Goal: Transaction & Acquisition: Book appointment/travel/reservation

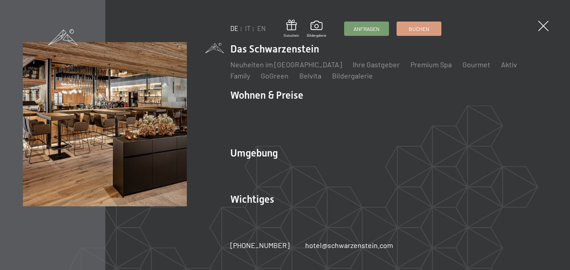
drag, startPoint x: 0, startPoint y: 0, endPoint x: 503, endPoint y: 24, distance: 503.4
click at [551, 24] on div "DE IT EN Gutschein Bildergalerie Anfragen Buchen DE IT EN Das Schwarzenstein Ne…" at bounding box center [285, 135] width 570 height 270
click at [537, 25] on div "DE IT EN Gutschein Bildergalerie Anfragen Buchen DE IT EN Das Schwarzenstein Ne…" at bounding box center [285, 135] width 570 height 270
click at [543, 23] on span at bounding box center [543, 26] width 15 height 15
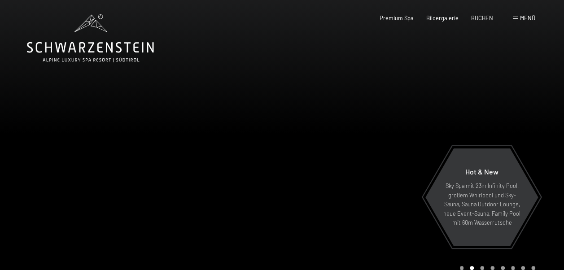
click at [530, 17] on span "Menü" at bounding box center [527, 17] width 15 height 7
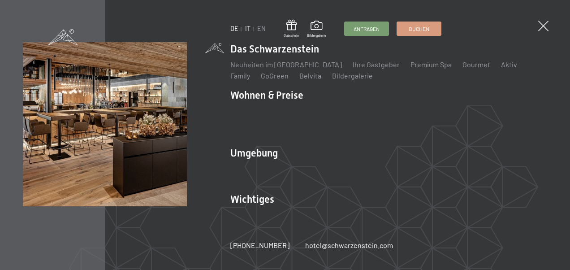
click at [249, 27] on link "IT" at bounding box center [247, 29] width 5 height 8
click at [247, 30] on link "IT" at bounding box center [247, 29] width 5 height 8
click at [248, 30] on link "IT" at bounding box center [247, 29] width 5 height 8
click at [249, 26] on link "IT" at bounding box center [247, 29] width 5 height 8
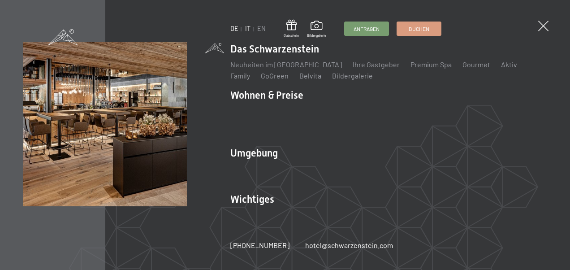
click at [249, 26] on link "IT" at bounding box center [247, 29] width 5 height 8
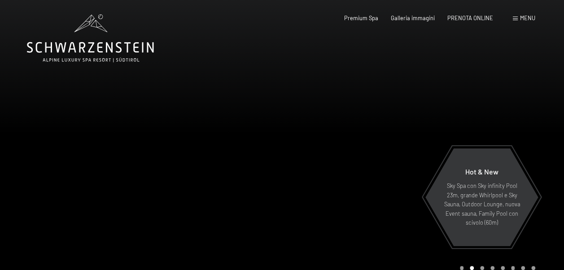
click at [517, 18] on span at bounding box center [515, 19] width 5 height 4
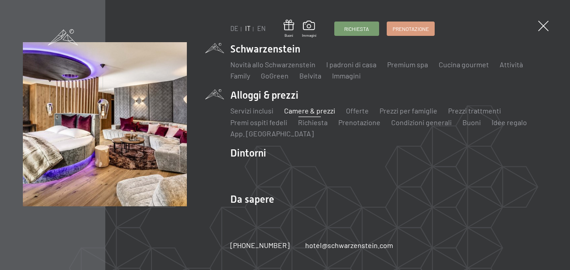
click at [300, 112] on link "Camere & prezzi" at bounding box center [309, 110] width 51 height 9
click at [288, 110] on link "Camere & prezzi" at bounding box center [309, 110] width 51 height 9
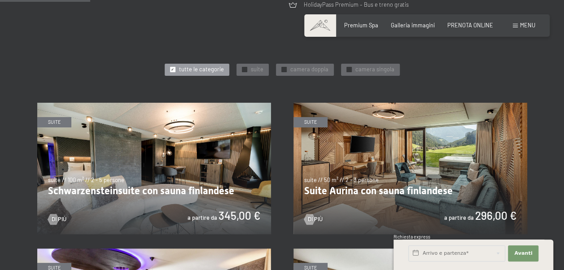
scroll to position [370, 0]
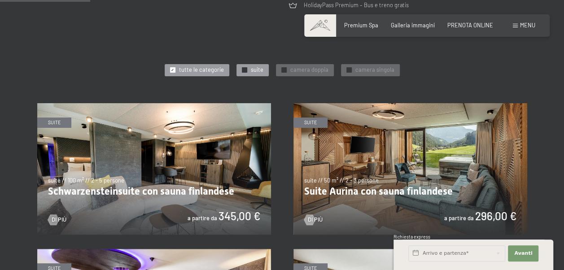
click at [258, 69] on span "suite" at bounding box center [257, 70] width 13 height 8
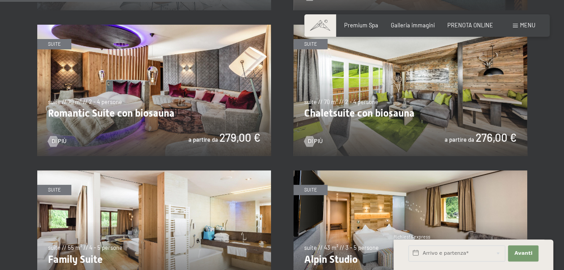
scroll to position [684, 0]
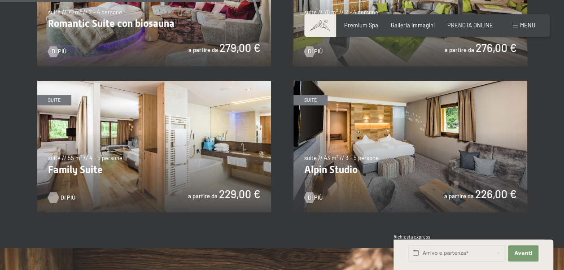
click at [57, 198] on div at bounding box center [53, 197] width 6 height 11
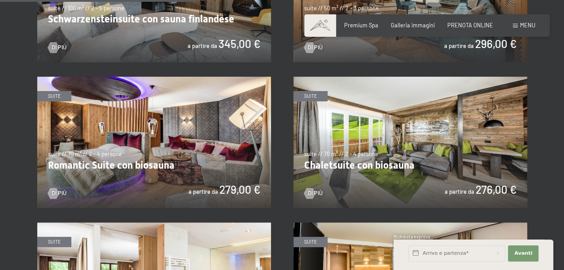
scroll to position [459, 0]
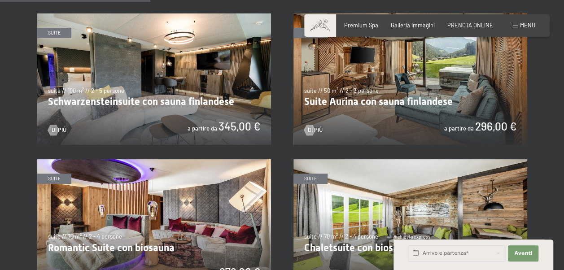
click at [95, 98] on img at bounding box center [154, 78] width 234 height 131
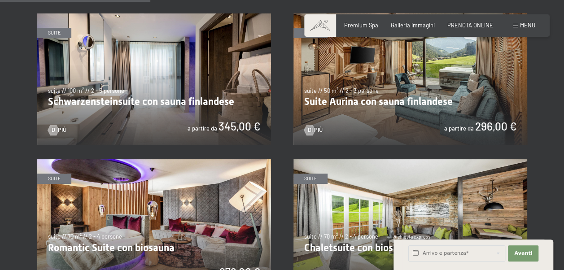
click at [59, 126] on img at bounding box center [154, 78] width 234 height 131
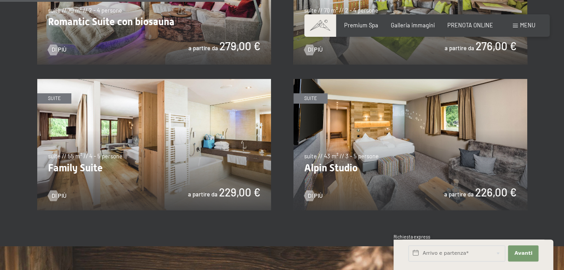
scroll to position [728, 0]
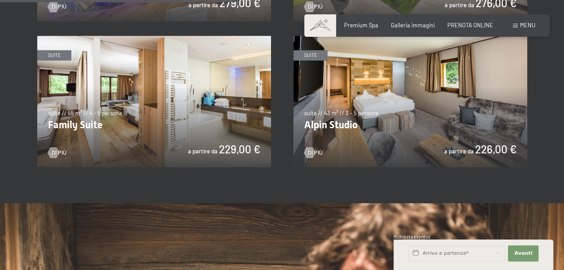
click at [197, 148] on img at bounding box center [154, 101] width 234 height 131
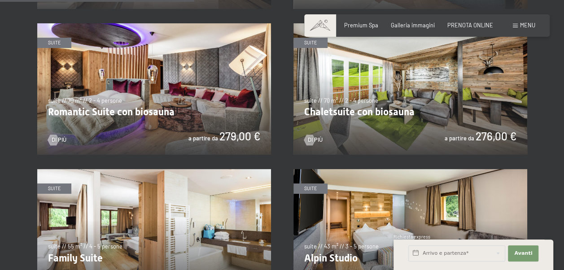
scroll to position [594, 0]
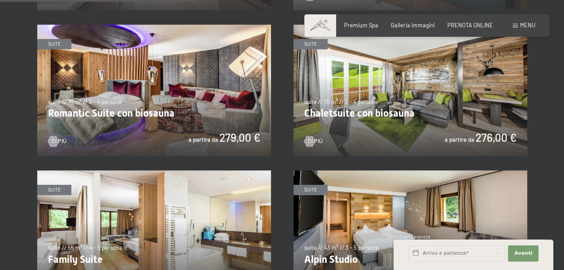
click at [374, 128] on img at bounding box center [410, 90] width 234 height 131
click at [121, 113] on img at bounding box center [154, 90] width 234 height 131
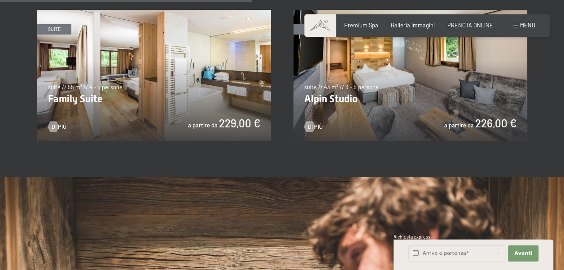
scroll to position [684, 0]
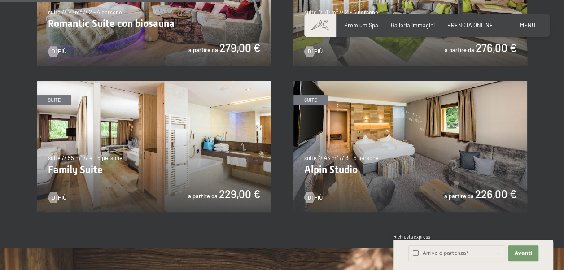
click at [331, 165] on img at bounding box center [410, 146] width 234 height 131
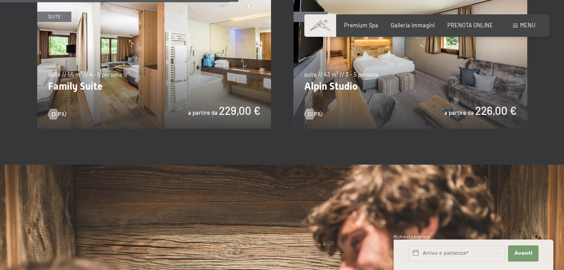
scroll to position [818, 0]
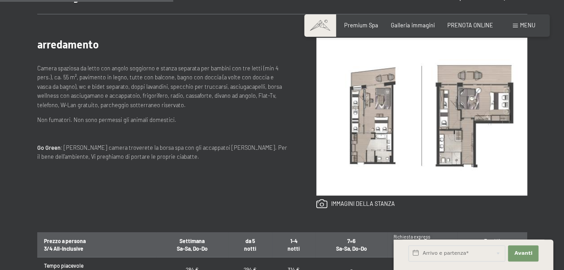
scroll to position [359, 0]
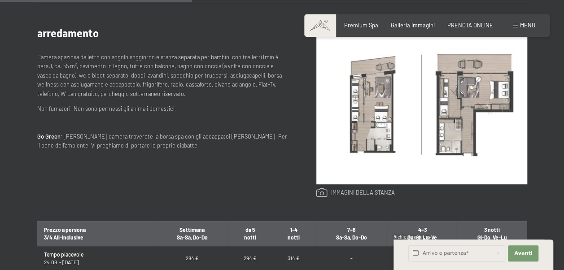
click at [328, 191] on link at bounding box center [355, 193] width 78 height 10
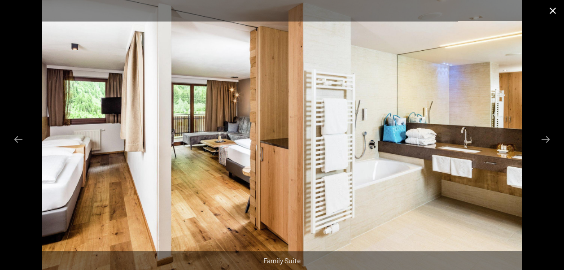
click at [552, 11] on button "Close gallery" at bounding box center [552, 10] width 22 height 21
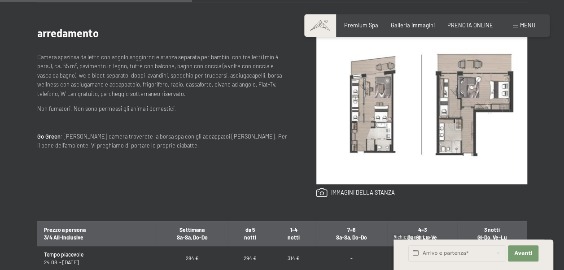
click at [372, 112] on img at bounding box center [421, 105] width 211 height 158
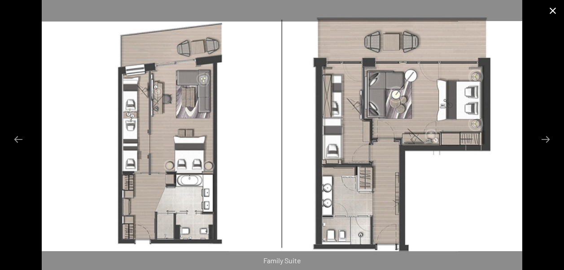
click at [559, 11] on button "Close gallery" at bounding box center [552, 10] width 22 height 21
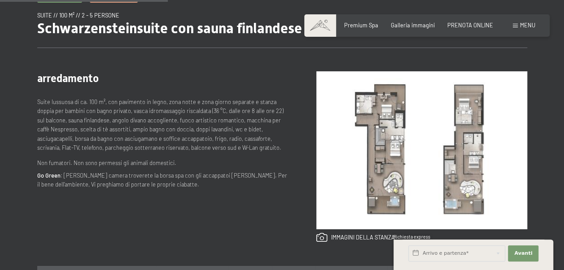
click at [376, 155] on img at bounding box center [421, 150] width 211 height 158
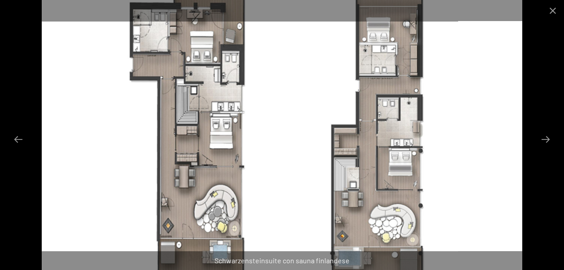
scroll to position [179, 0]
click at [555, 8] on button "Close gallery" at bounding box center [552, 10] width 22 height 21
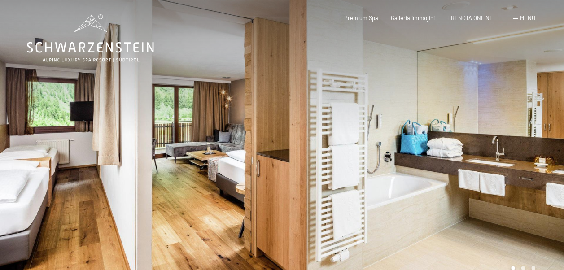
click at [275, 144] on div at bounding box center [141, 146] width 282 height 292
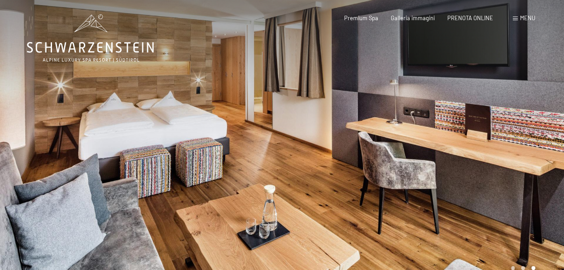
click at [204, 150] on div at bounding box center [141, 146] width 282 height 292
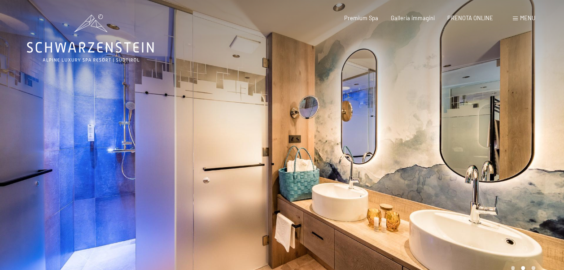
click at [204, 150] on div at bounding box center [141, 146] width 282 height 292
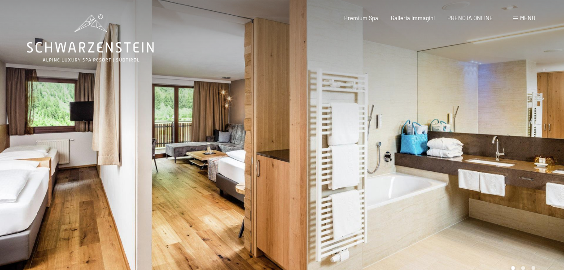
click at [204, 150] on div at bounding box center [141, 146] width 282 height 292
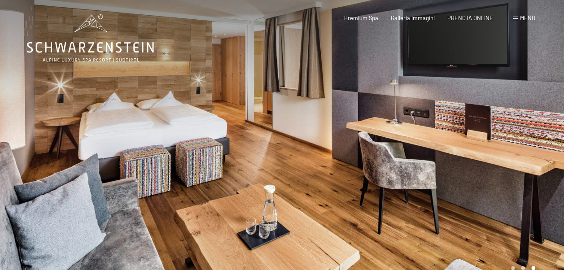
click at [204, 150] on div at bounding box center [141, 146] width 282 height 292
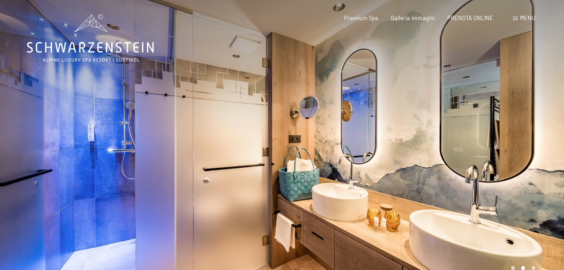
click at [204, 150] on div at bounding box center [141, 146] width 282 height 292
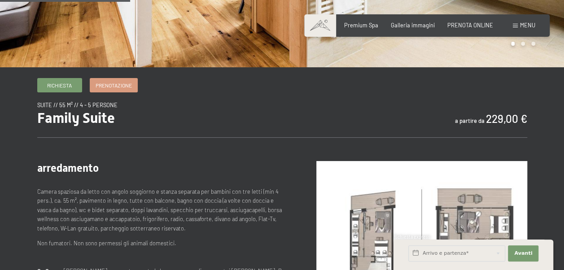
scroll to position [314, 0]
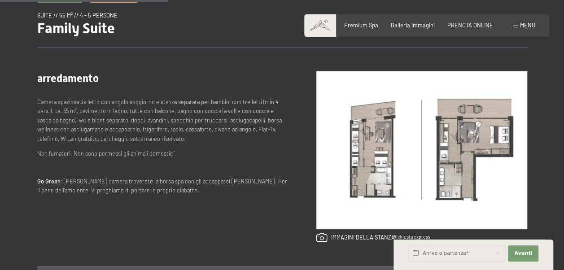
click at [367, 166] on img at bounding box center [421, 150] width 211 height 158
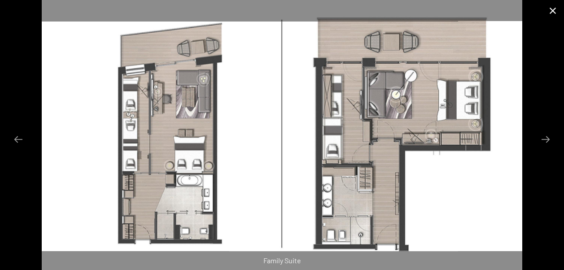
click at [552, 8] on button "Close gallery" at bounding box center [552, 10] width 22 height 21
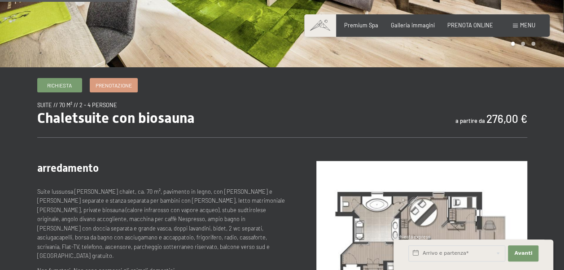
scroll to position [314, 0]
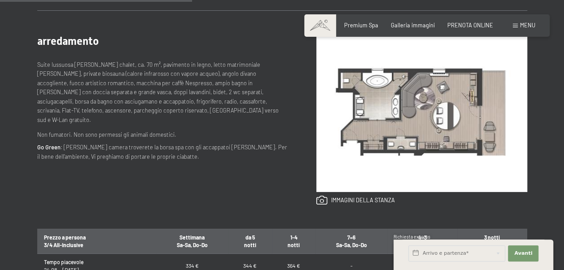
scroll to position [359, 0]
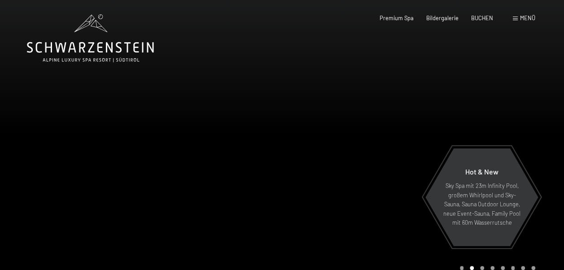
click at [520, 18] on span "Menü" at bounding box center [527, 17] width 15 height 7
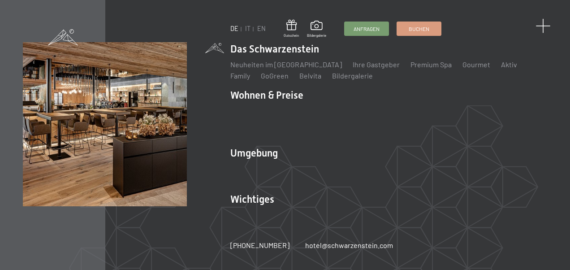
click at [544, 26] on span at bounding box center [543, 26] width 15 height 15
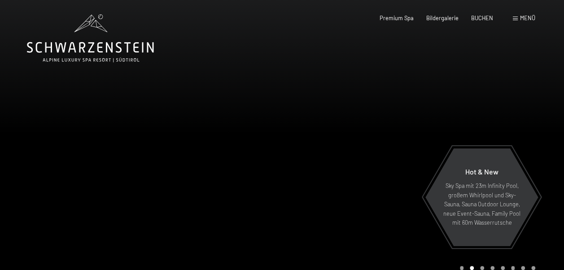
click at [524, 16] on span "Menü" at bounding box center [527, 17] width 15 height 7
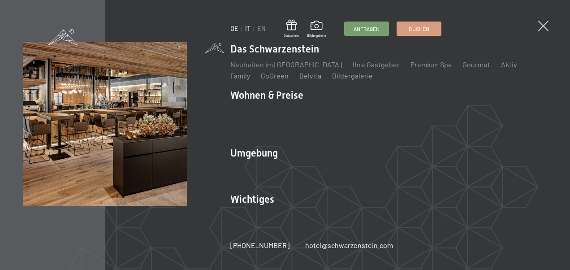
click at [247, 28] on link "IT" at bounding box center [247, 29] width 5 height 8
click at [248, 30] on link "IT" at bounding box center [247, 29] width 5 height 8
click at [542, 28] on span at bounding box center [544, 26] width 10 height 10
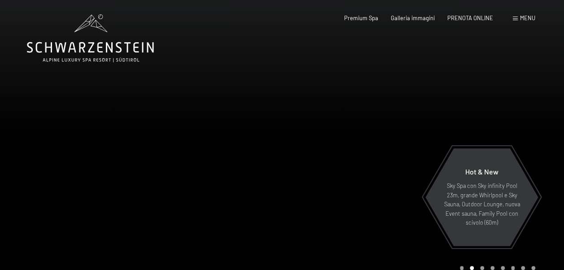
click at [514, 17] on div "Menu" at bounding box center [524, 18] width 22 height 8
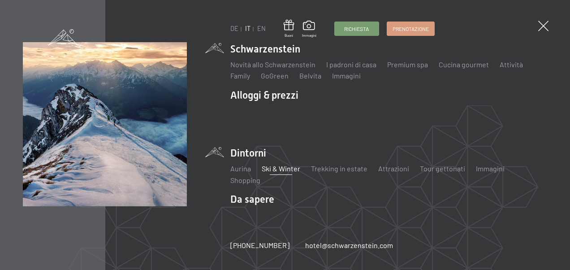
click at [279, 167] on link "Ski & Winter" at bounding box center [281, 168] width 39 height 9
click at [279, 170] on link "Ski & Winter" at bounding box center [281, 168] width 39 height 9
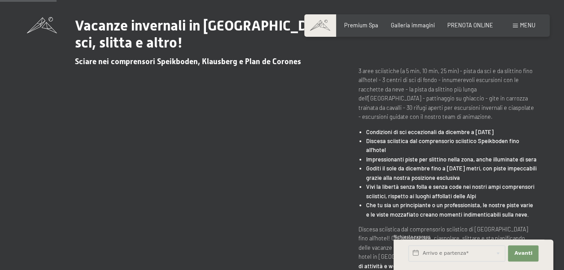
scroll to position [314, 0]
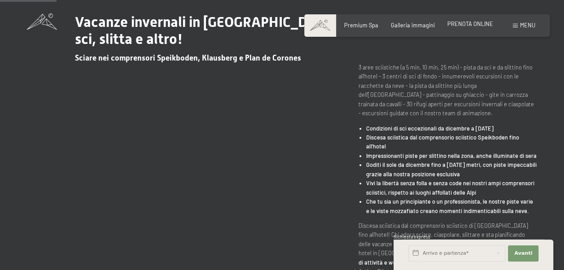
click at [467, 22] on span "PRENOTA ONLINE" at bounding box center [470, 23] width 46 height 7
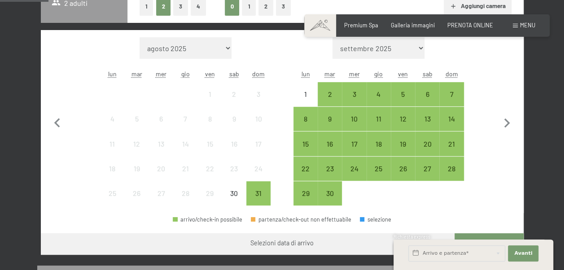
scroll to position [228, 0]
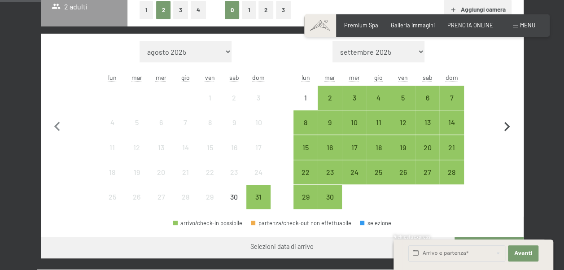
click at [504, 125] on icon "button" at bounding box center [506, 127] width 19 height 19
select select "[DATE]"
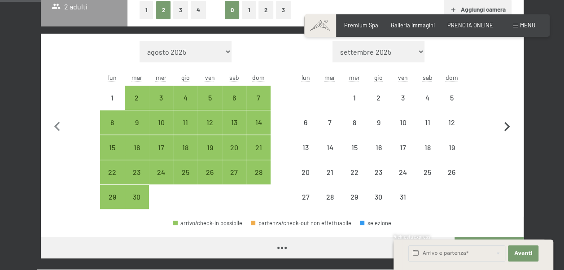
click at [504, 125] on icon "button" at bounding box center [506, 127] width 19 height 19
select select "[DATE]"
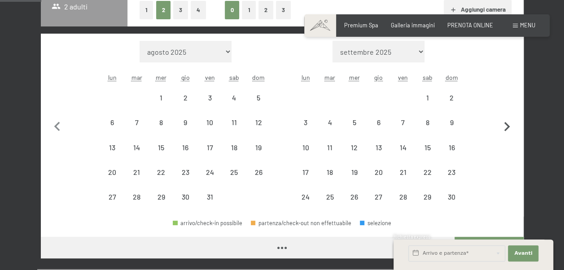
click at [504, 126] on icon "button" at bounding box center [506, 127] width 19 height 19
select select "[DATE]"
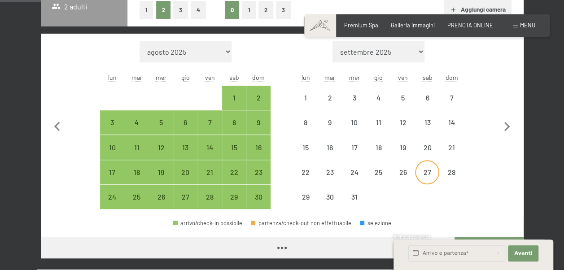
select select "[DATE]"
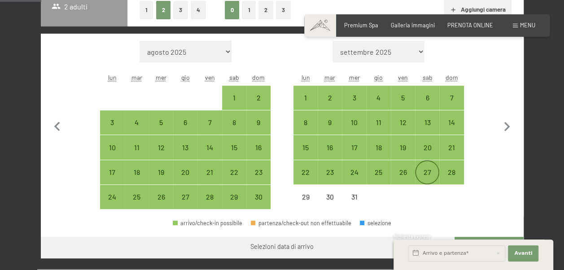
click at [423, 171] on div "27" at bounding box center [427, 180] width 22 height 22
select select "[DATE]"
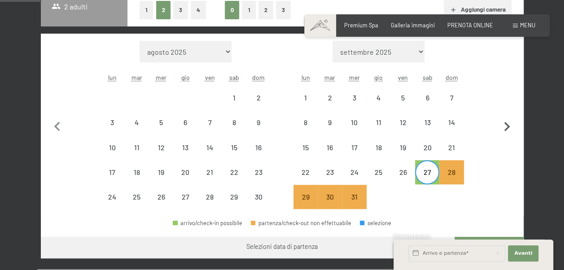
click at [510, 126] on icon "button" at bounding box center [506, 127] width 19 height 19
select select "[DATE]"
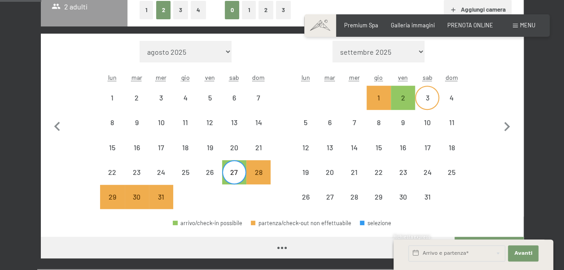
click at [430, 99] on div "3" at bounding box center [427, 105] width 22 height 22
select select "[DATE]"
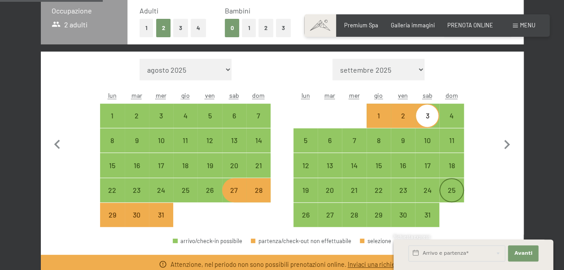
scroll to position [183, 0]
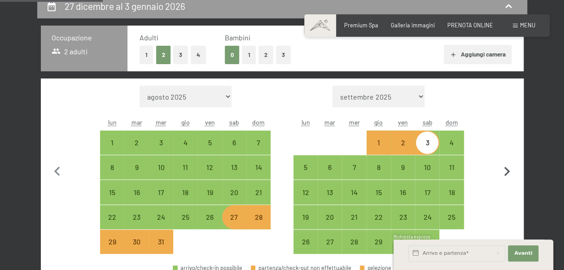
click at [507, 172] on icon "button" at bounding box center [507, 171] width 6 height 9
select select "[DATE]"
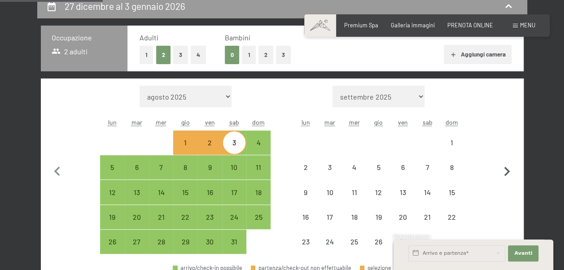
click at [507, 172] on icon "button" at bounding box center [507, 171] width 6 height 9
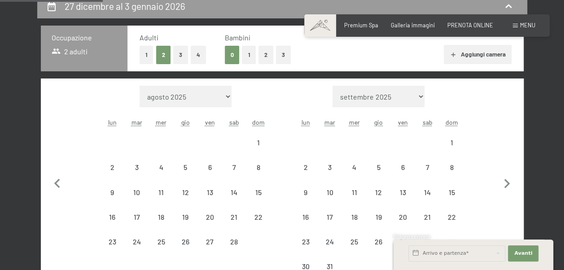
select select "[DATE]"
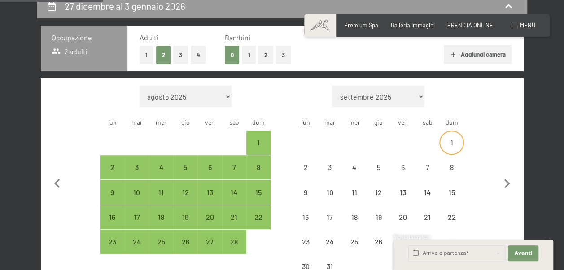
click at [448, 143] on div "1" at bounding box center [451, 150] width 22 height 22
select select "[DATE]"
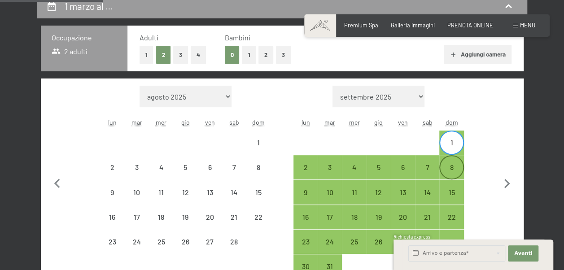
click at [451, 169] on div "8" at bounding box center [451, 175] width 22 height 22
select select "[DATE]"
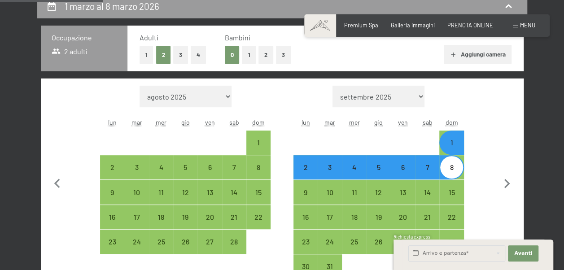
click at [265, 58] on button "2" at bounding box center [265, 55] width 15 height 18
select select "[DATE]"
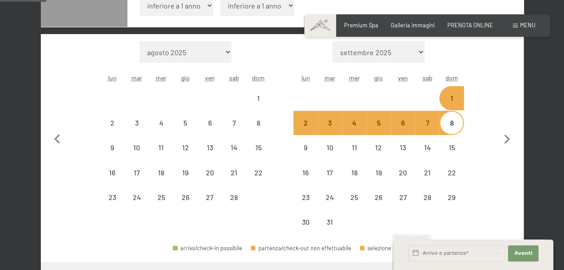
select select "[DATE]"
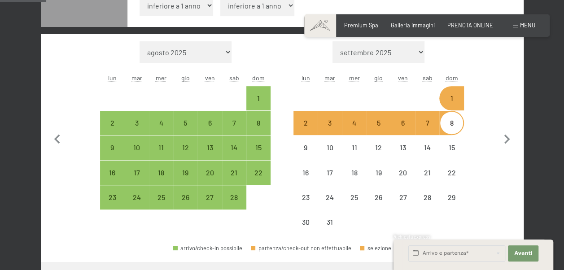
select select "[DATE]"
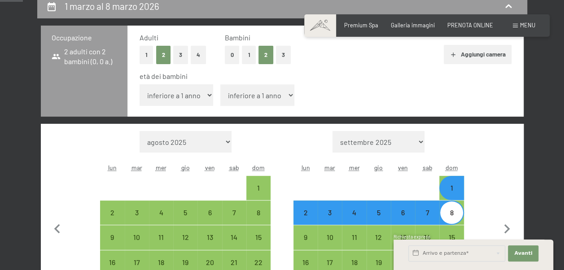
click at [212, 94] on select "inferiore a 1 anno 1 anno 2 anni 3 anni 4 anni 5 anni 6 anni 7 anni 8 anni 9 an…" at bounding box center [176, 95] width 74 height 22
select select "14"
click at [139, 84] on select "inferiore a 1 anno 1 anno 2 anni 3 anni 4 anni 5 anni 6 anni 7 anni 8 anni 9 an…" at bounding box center [176, 95] width 74 height 22
select select "[DATE]"
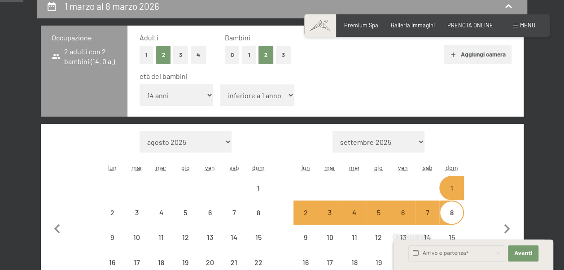
click at [258, 99] on select "inferiore a 1 anno 1 anno 2 anni 3 anni 4 anni 5 anni 6 anni 7 anni 8 anni 9 an…" at bounding box center [257, 95] width 74 height 22
select select "[DATE]"
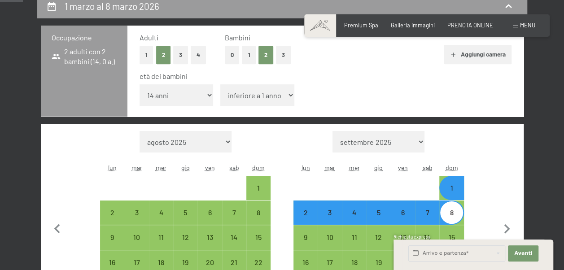
select select "11"
click at [220, 84] on select "inferiore a 1 anno 1 anno 2 anni 3 anni 4 anni 5 anni 6 anni 7 anni 8 anni 9 an…" at bounding box center [257, 95] width 74 height 22
select select "[DATE]"
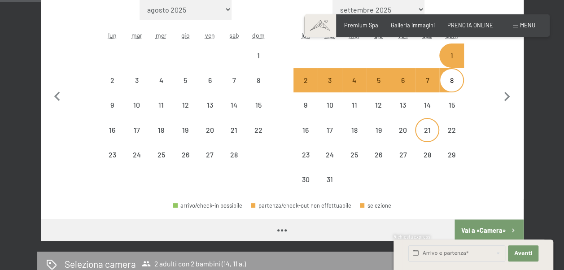
scroll to position [318, 0]
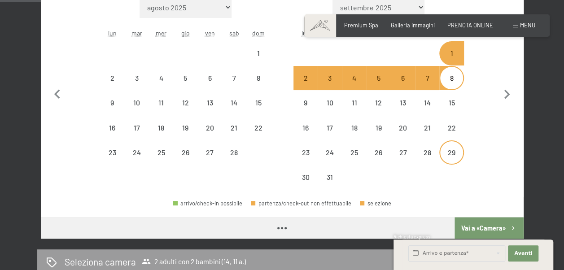
select select "[DATE]"
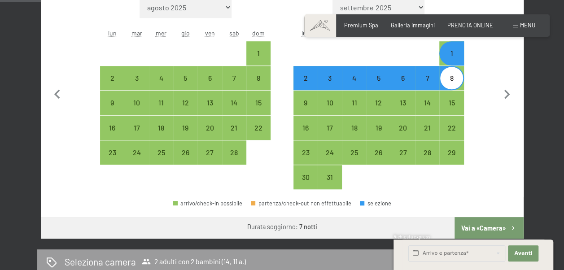
click at [497, 226] on button "Vai a «Camera»" at bounding box center [488, 228] width 69 height 22
select select "[DATE]"
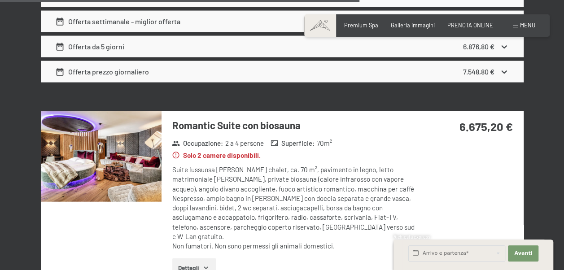
scroll to position [2688, 0]
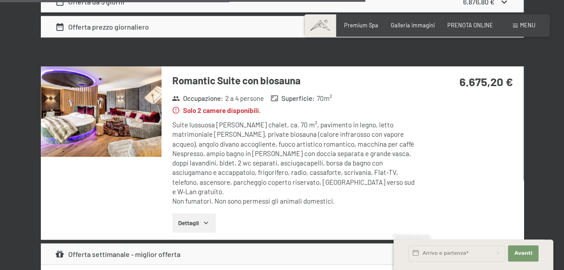
click at [201, 213] on button "Dettagli" at bounding box center [194, 223] width 44 height 20
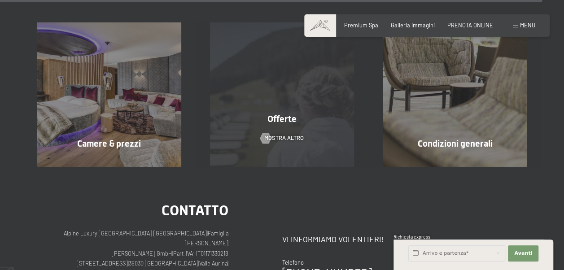
scroll to position [4124, 0]
